Goal: Complete application form

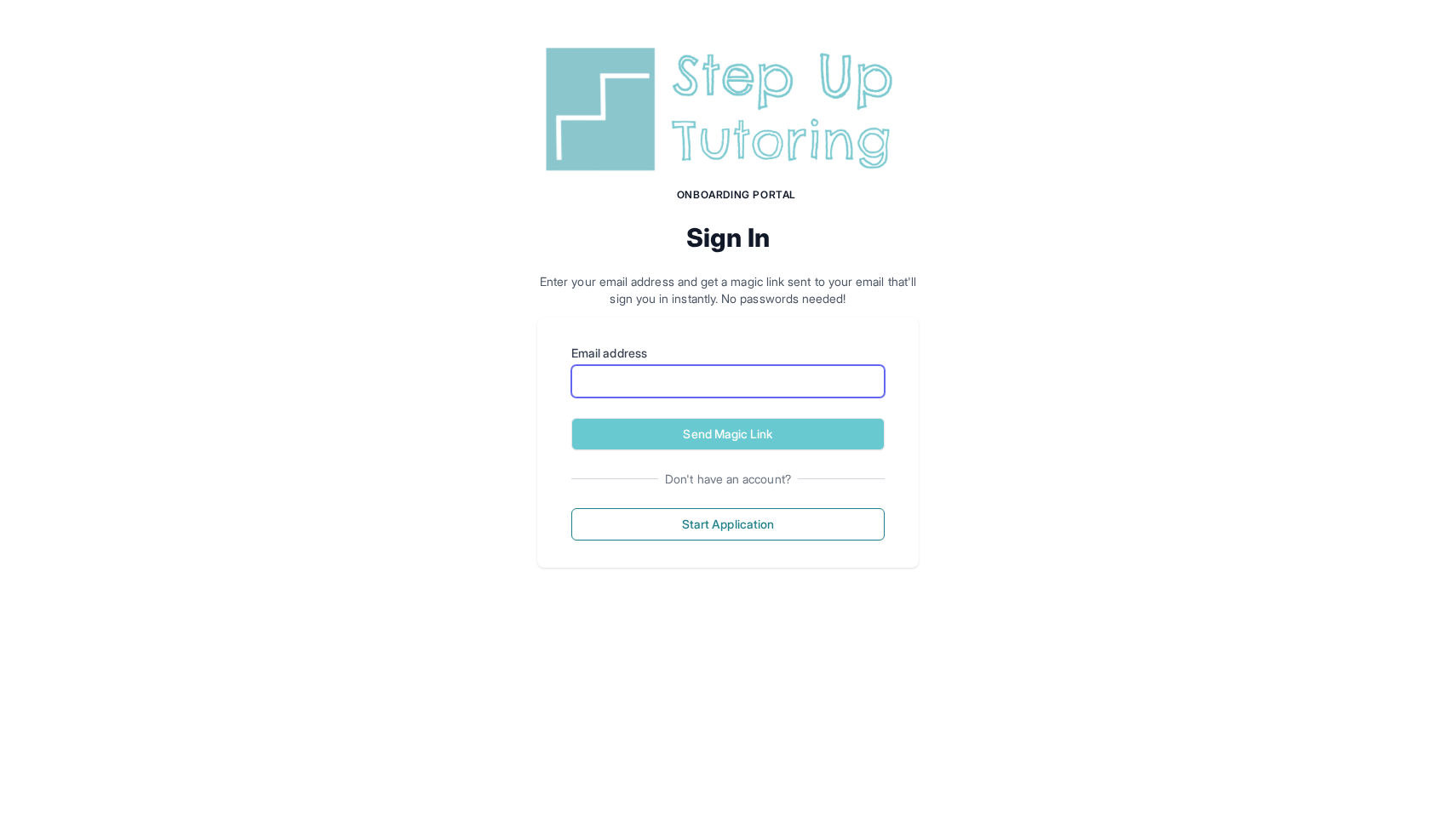
click at [610, 397] on input "Email address" at bounding box center [728, 381] width 314 height 32
type input "**********"
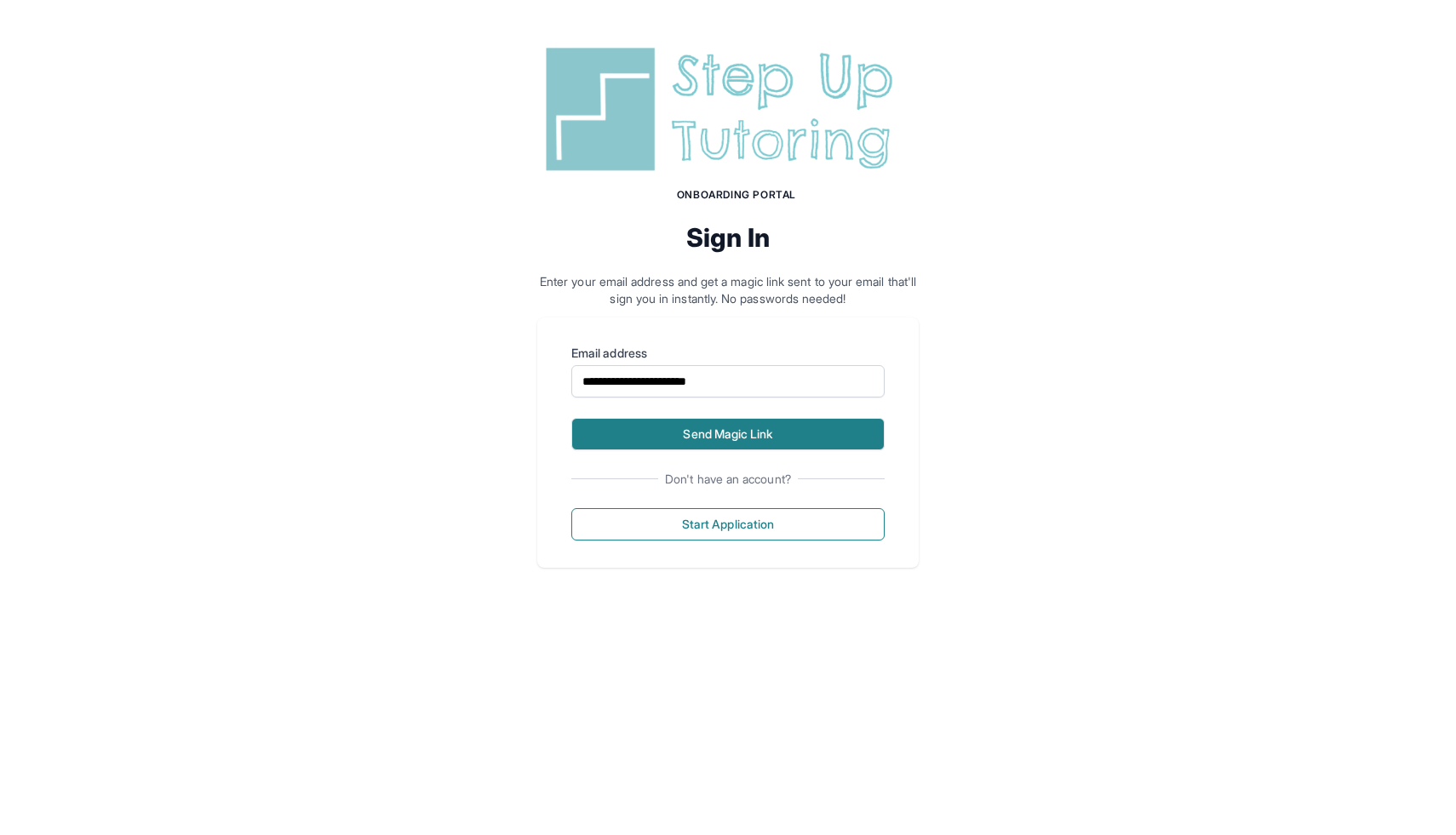
click at [648, 450] on button "Send Magic Link" at bounding box center [728, 433] width 314 height 32
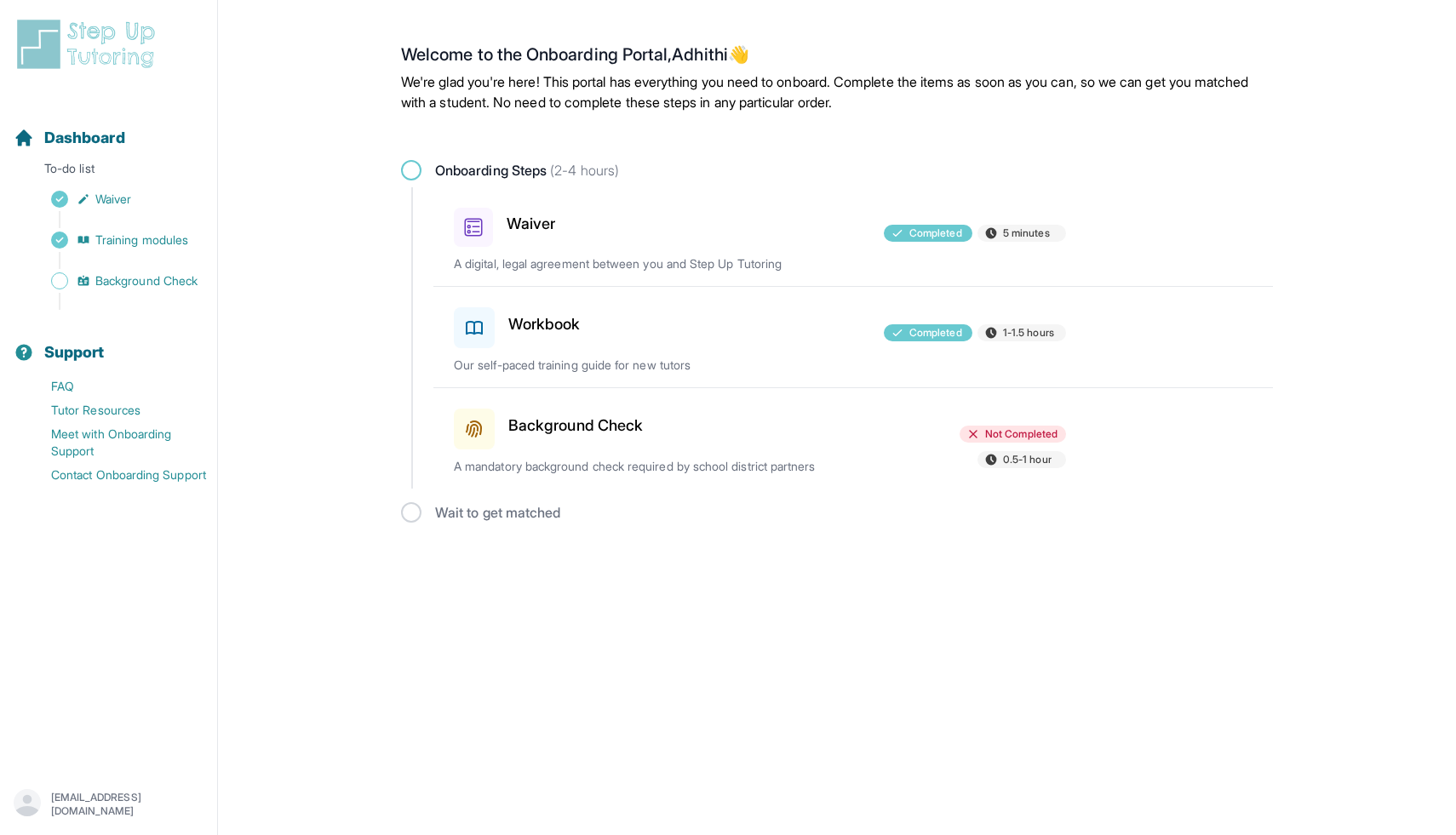
click at [147, 792] on p "anarayanamurthy@ucsd.edu" at bounding box center [127, 803] width 152 height 27
